Goal: Task Accomplishment & Management: Use online tool/utility

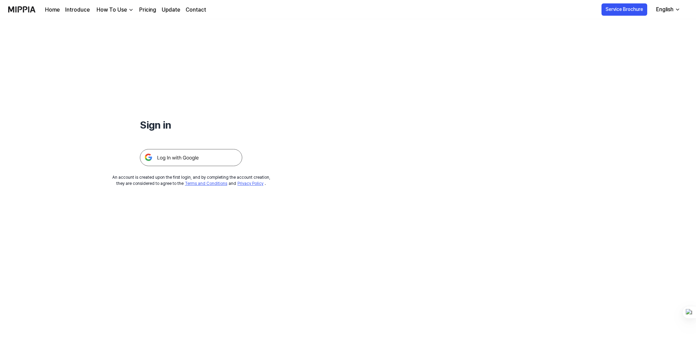
click at [190, 152] on img at bounding box center [191, 157] width 102 height 17
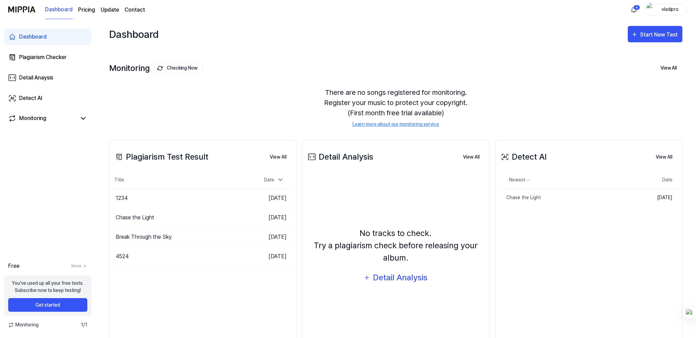
click at [232, 96] on div "There are no songs registered for monitoring. Register your music to protect yo…" at bounding box center [395, 107] width 573 height 57
click at [248, 123] on div "There are no songs registered for monitoring. Register your music to protect yo…" at bounding box center [395, 107] width 573 height 57
click at [59, 54] on div "Plagiarism Checker" at bounding box center [42, 57] width 47 height 8
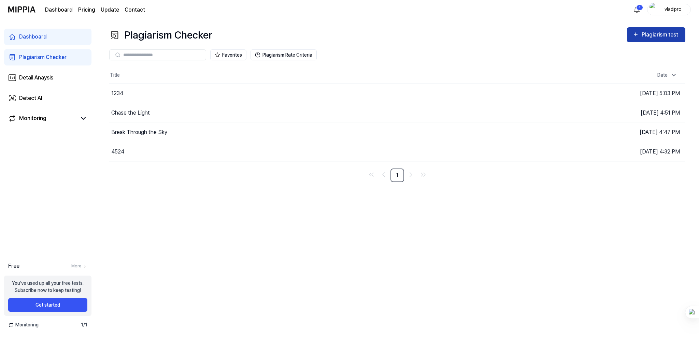
click at [657, 37] on div "Plagiarism test" at bounding box center [661, 34] width 38 height 9
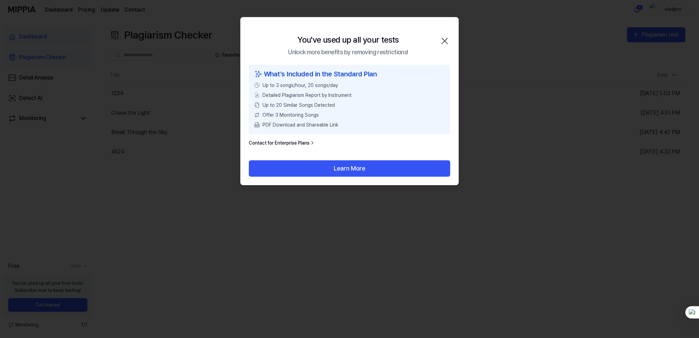
click at [450, 40] on icon "button" at bounding box center [444, 41] width 11 height 11
